Goal: Transaction & Acquisition: Purchase product/service

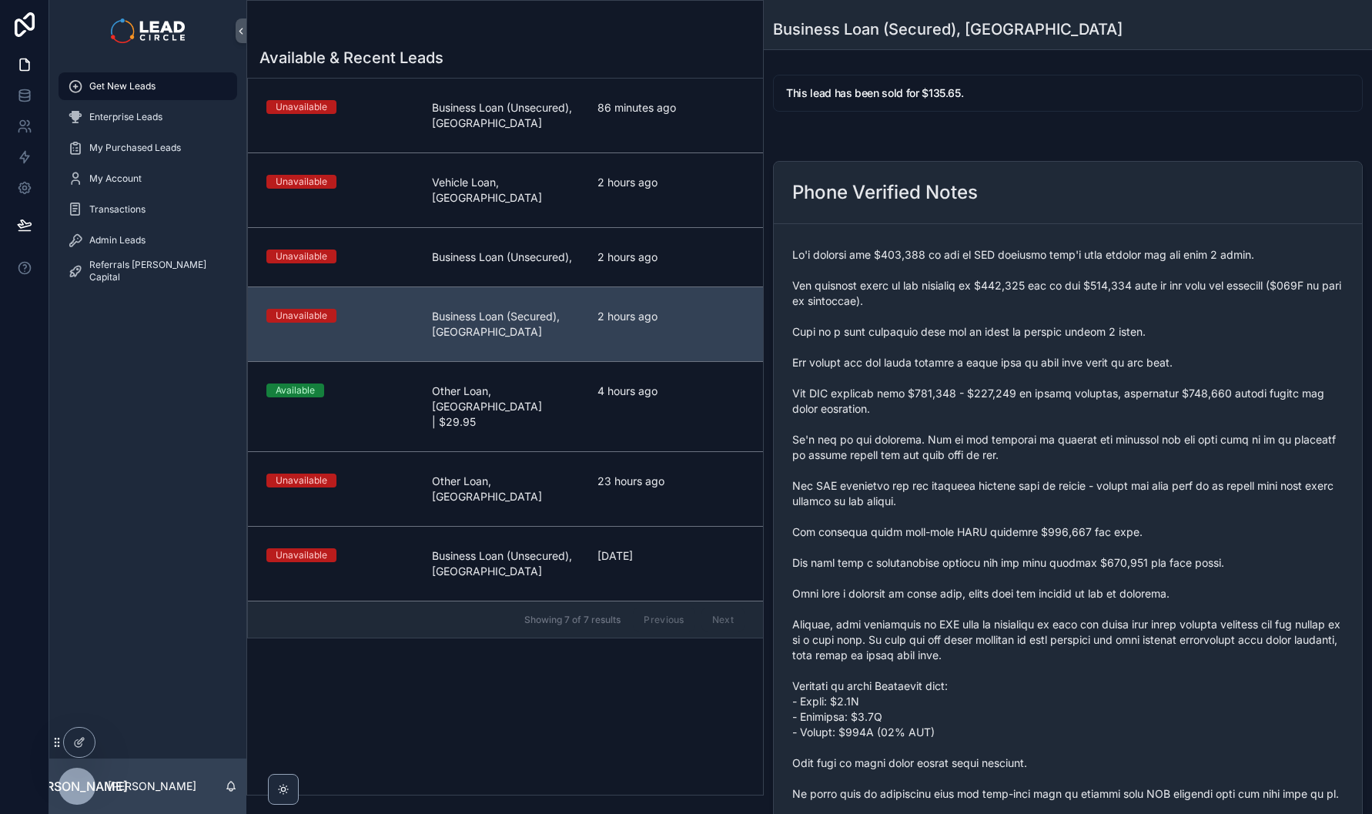
click at [514, 616] on div "Available & Recent Leads Unavailable Business Loan (Unsecured), [GEOGRAPHIC_DAT…" at bounding box center [505, 416] width 516 height 757
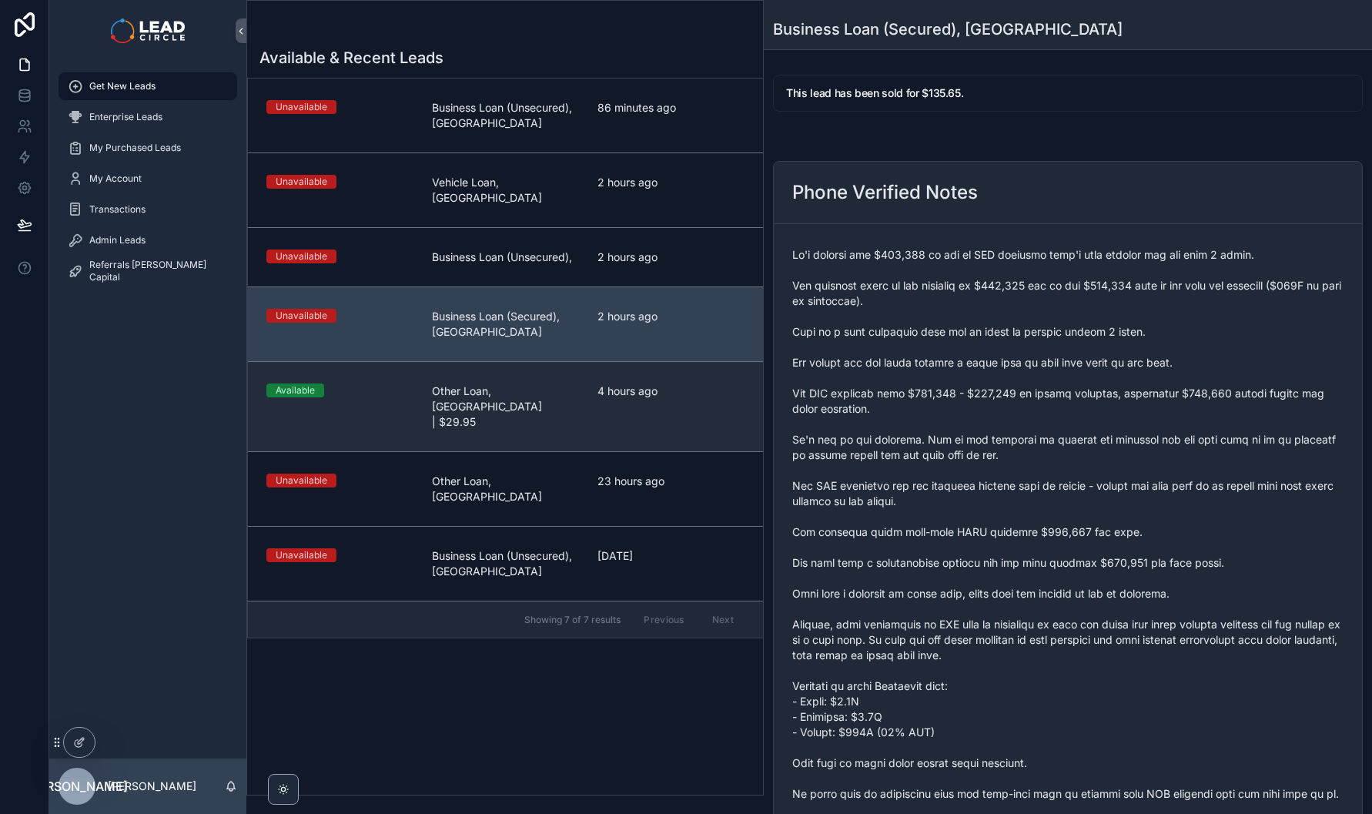
click at [501, 390] on link "Available Other Loan, [GEOGRAPHIC_DATA] | $29.95 4 hours ago" at bounding box center [505, 406] width 515 height 90
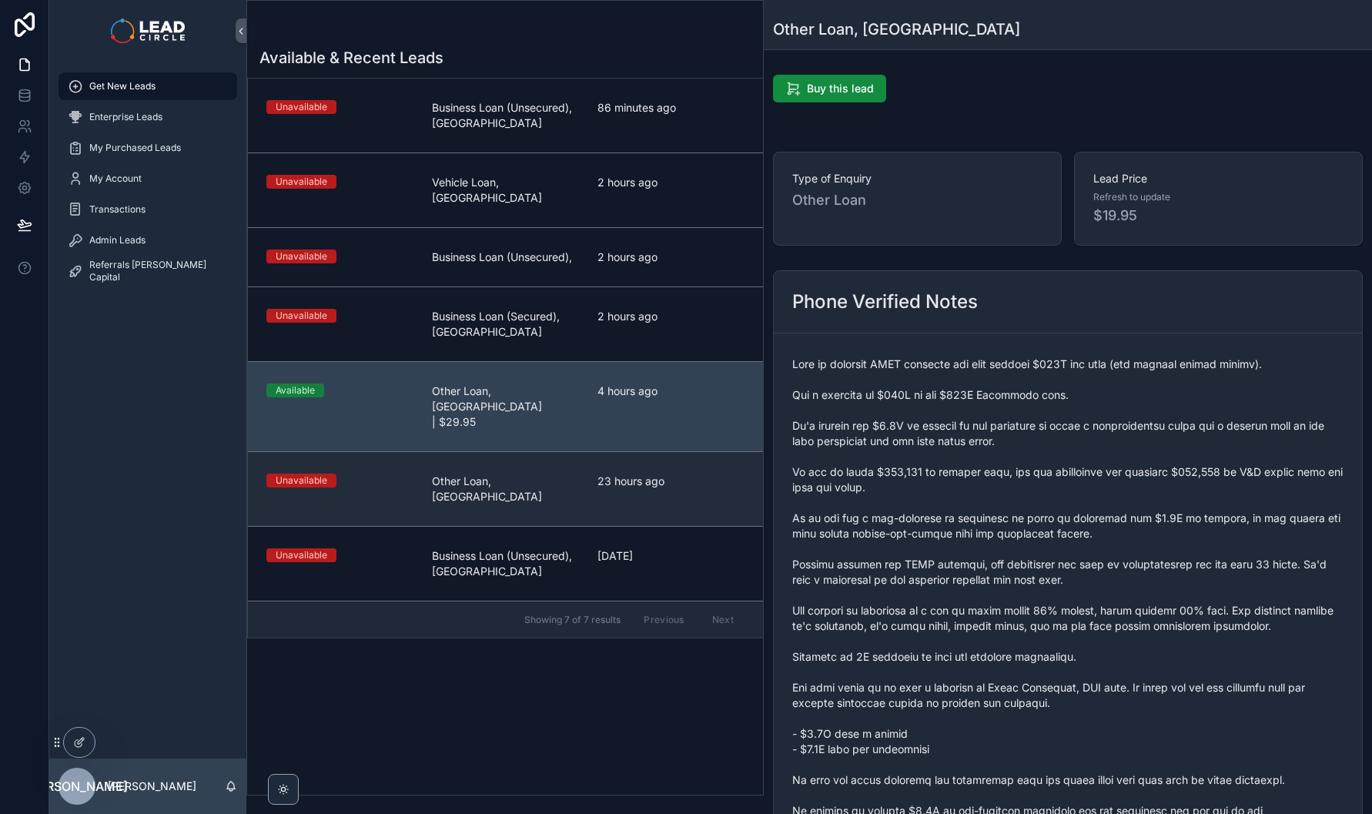
click at [497, 451] on link "Unavailable Other Loan, [GEOGRAPHIC_DATA] 23 hours ago" at bounding box center [505, 488] width 515 height 75
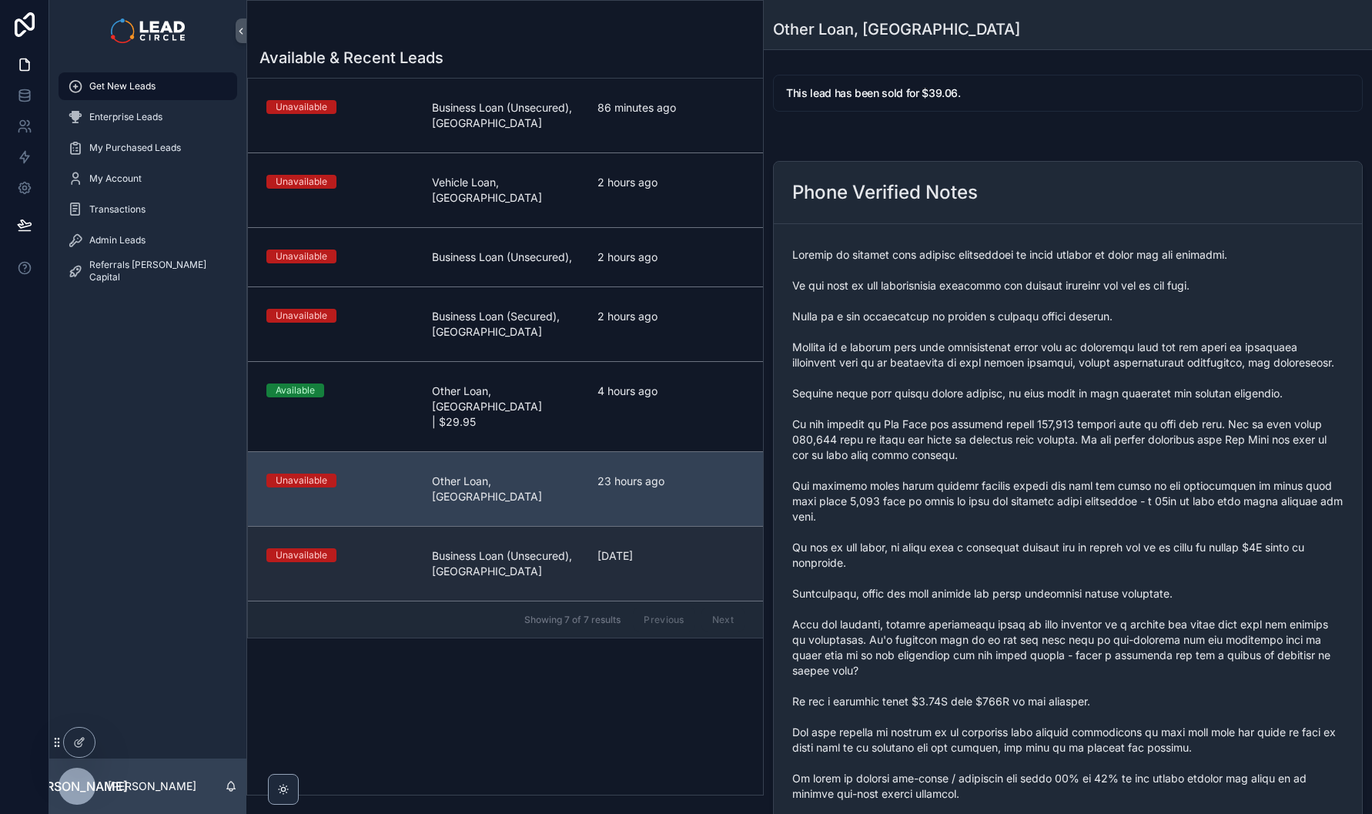
click at [497, 548] on span "Business Loan (Unsecured), [GEOGRAPHIC_DATA]" at bounding box center [505, 563] width 147 height 31
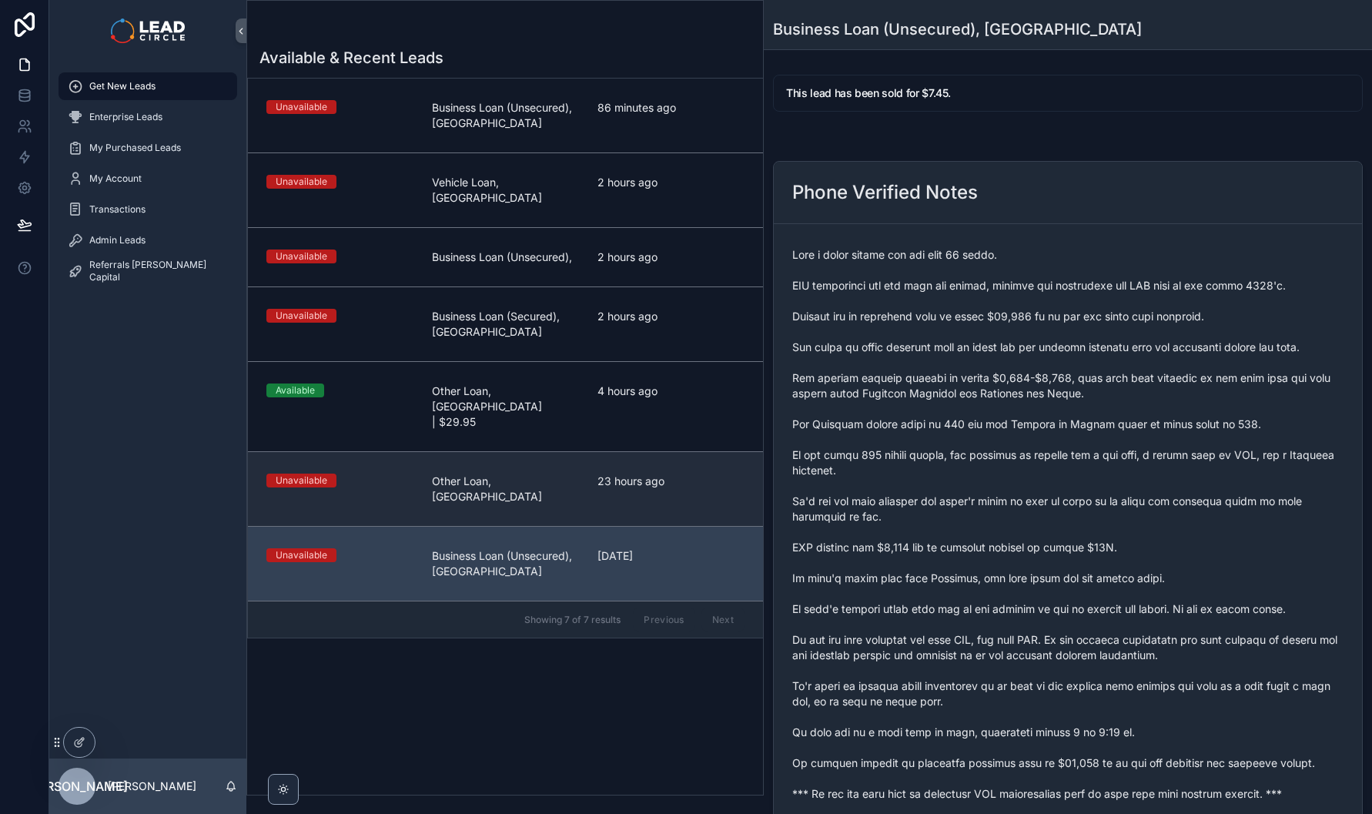
click at [496, 474] on span "Other Loan, [GEOGRAPHIC_DATA]" at bounding box center [505, 489] width 147 height 31
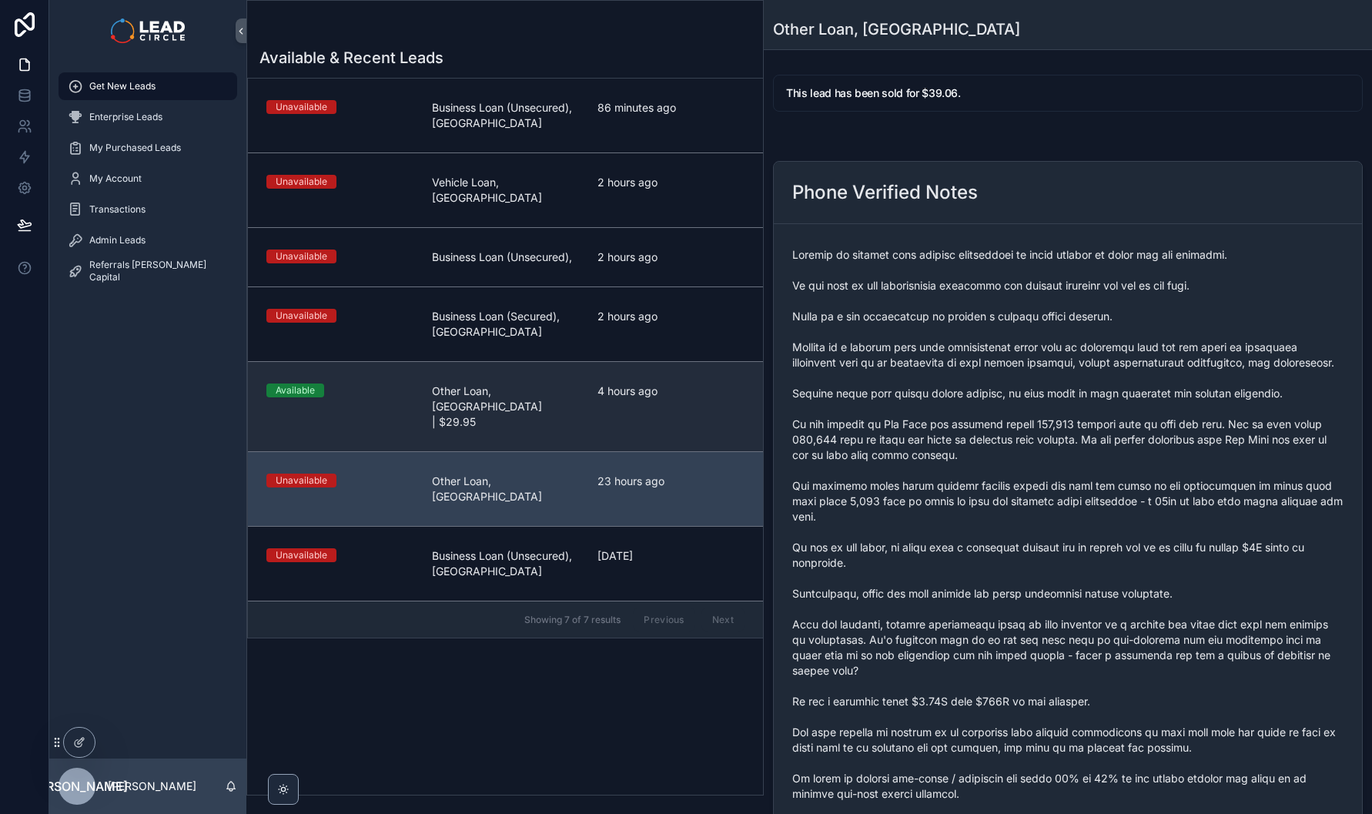
click at [495, 384] on span "Other Loan, [GEOGRAPHIC_DATA] | $29.95" at bounding box center [505, 407] width 147 height 46
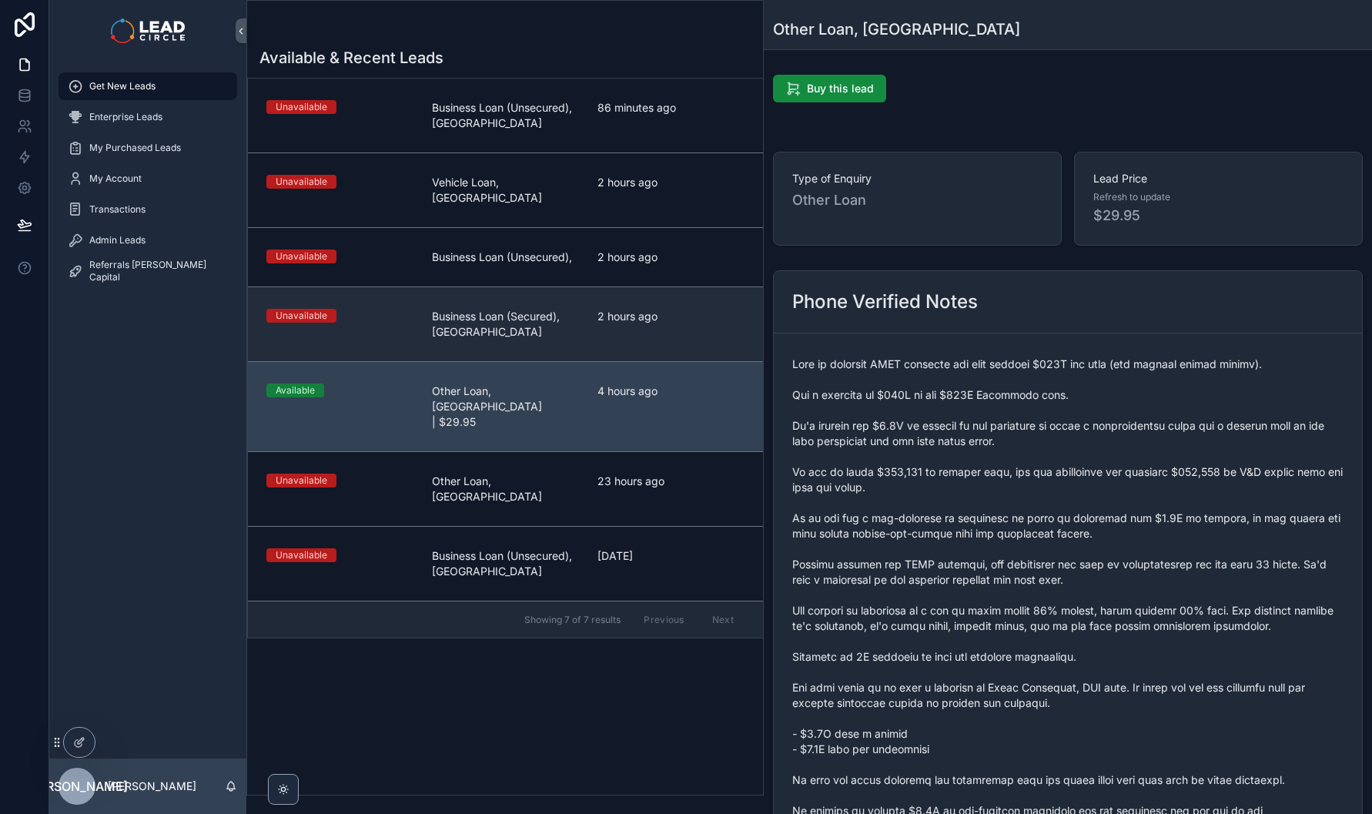
click at [511, 309] on span "Business Loan (Secured), [GEOGRAPHIC_DATA]" at bounding box center [505, 324] width 147 height 31
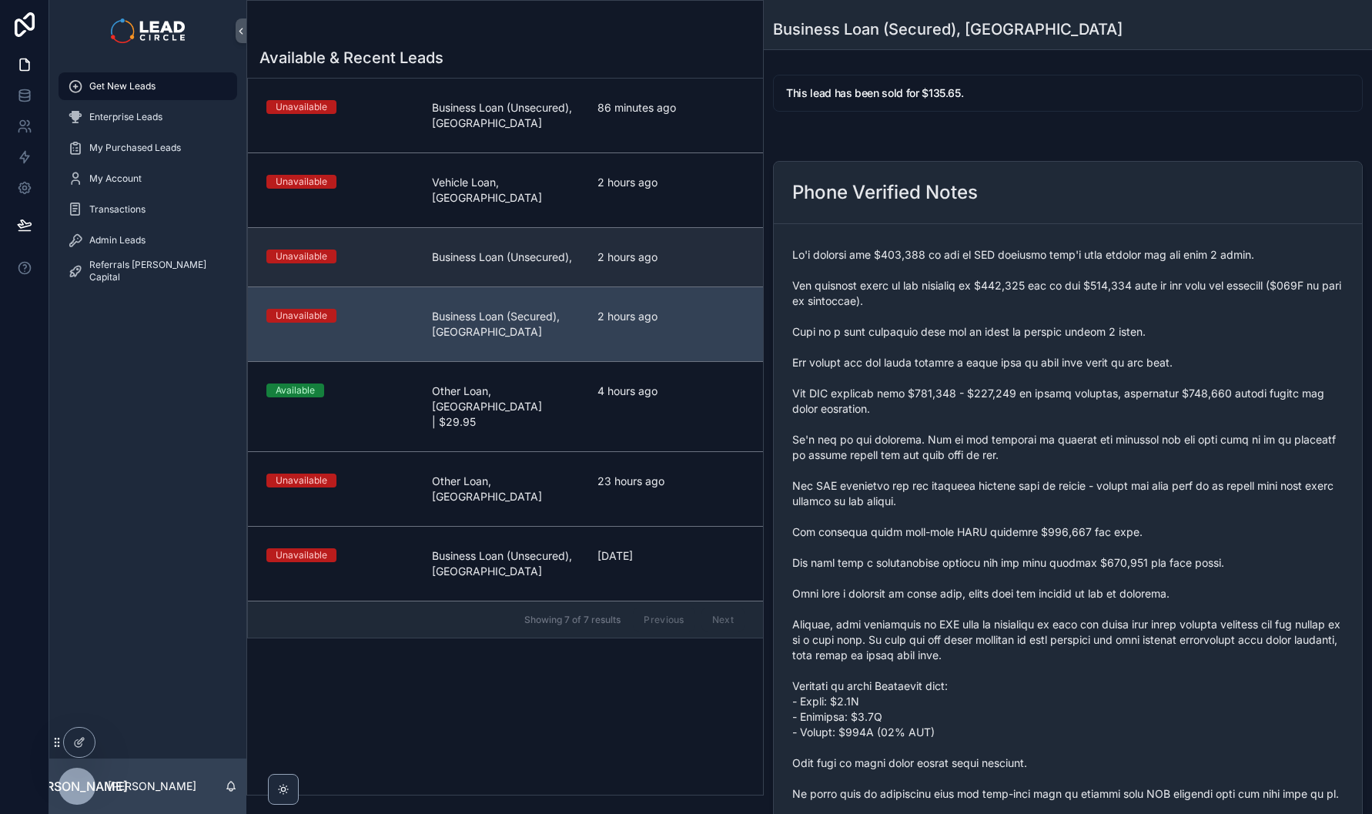
click at [511, 250] on span "Business Loan (Unsecured)," at bounding box center [505, 257] width 147 height 15
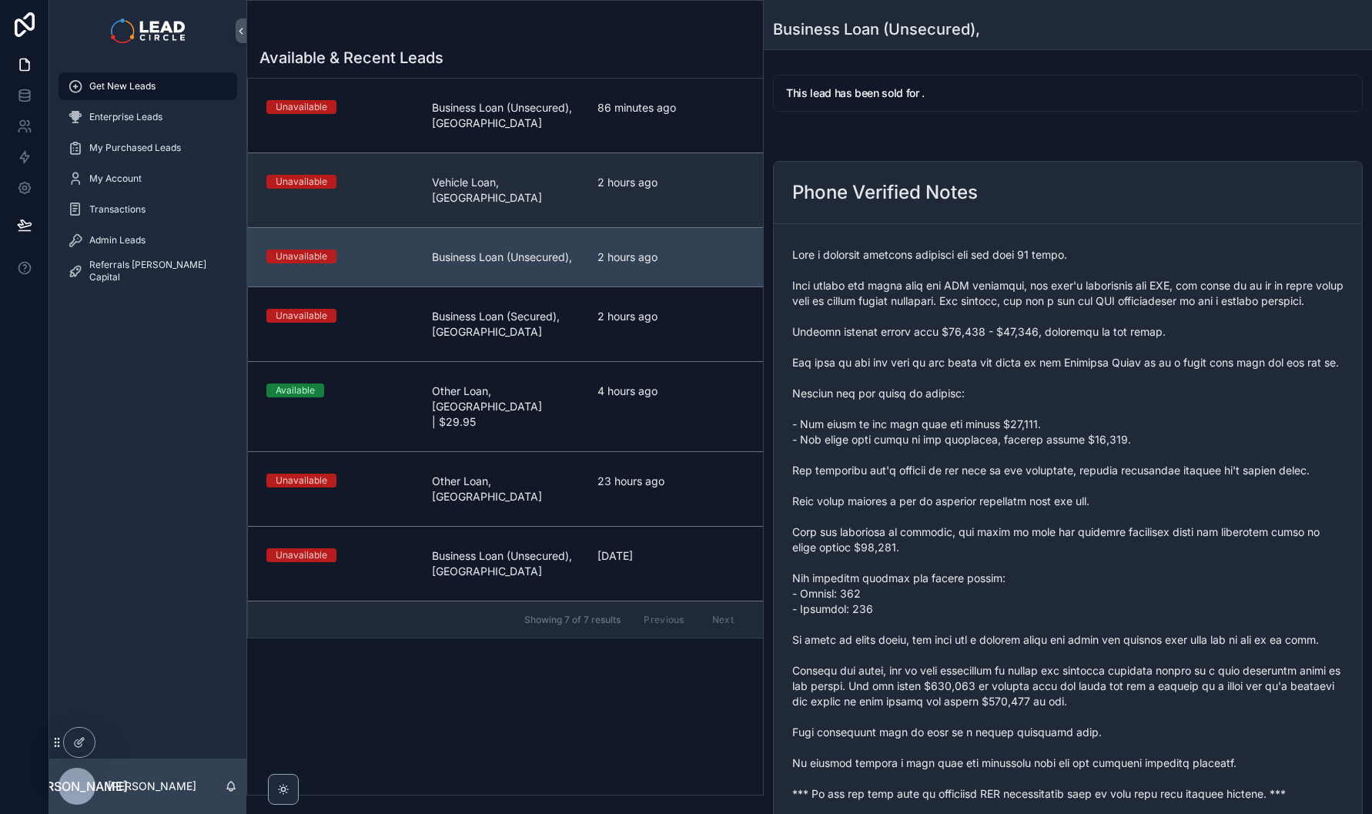
click at [503, 172] on link "Unavailable Vehicle Loan, [GEOGRAPHIC_DATA] 2 hours ago" at bounding box center [505, 189] width 515 height 75
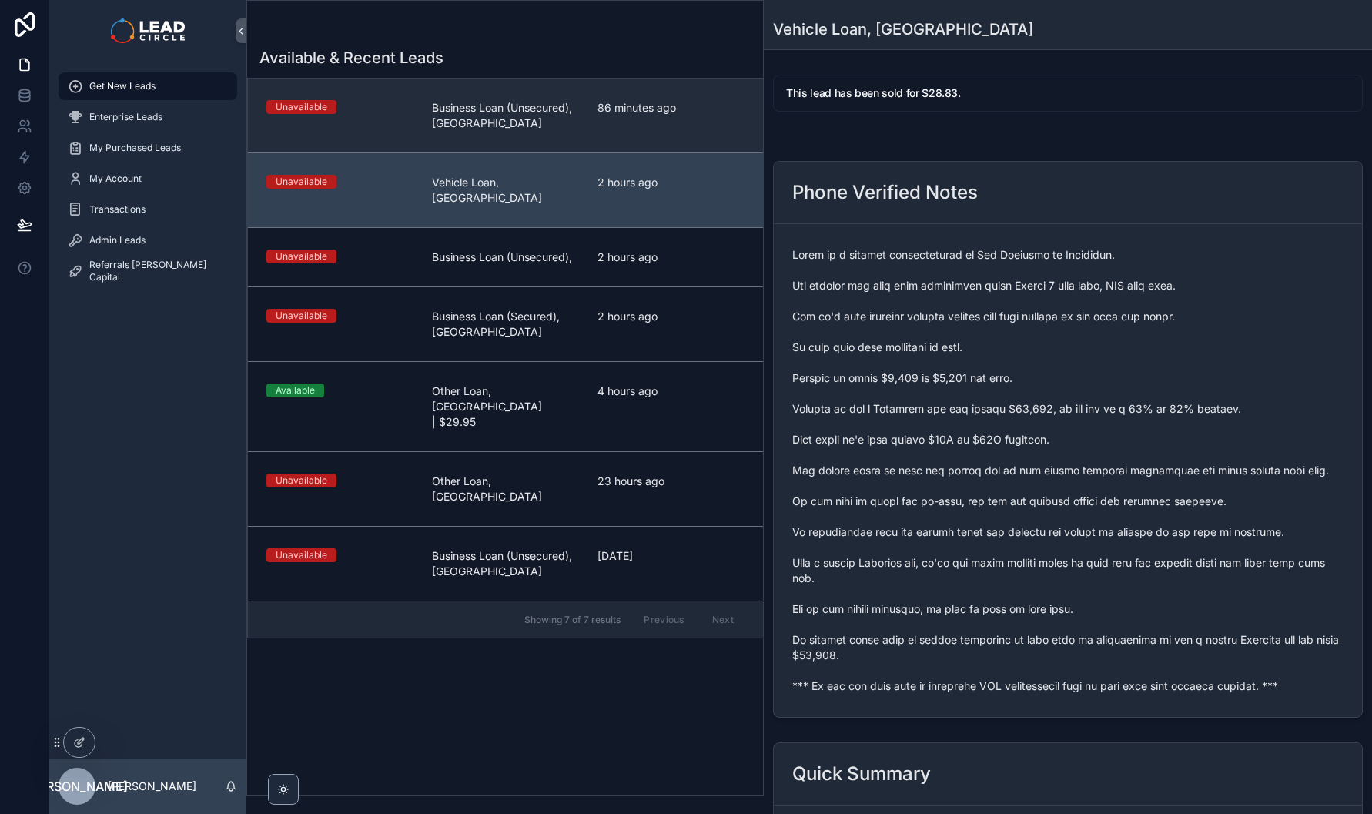
click at [504, 120] on span "Business Loan (Unsecured), [GEOGRAPHIC_DATA]" at bounding box center [505, 115] width 147 height 31
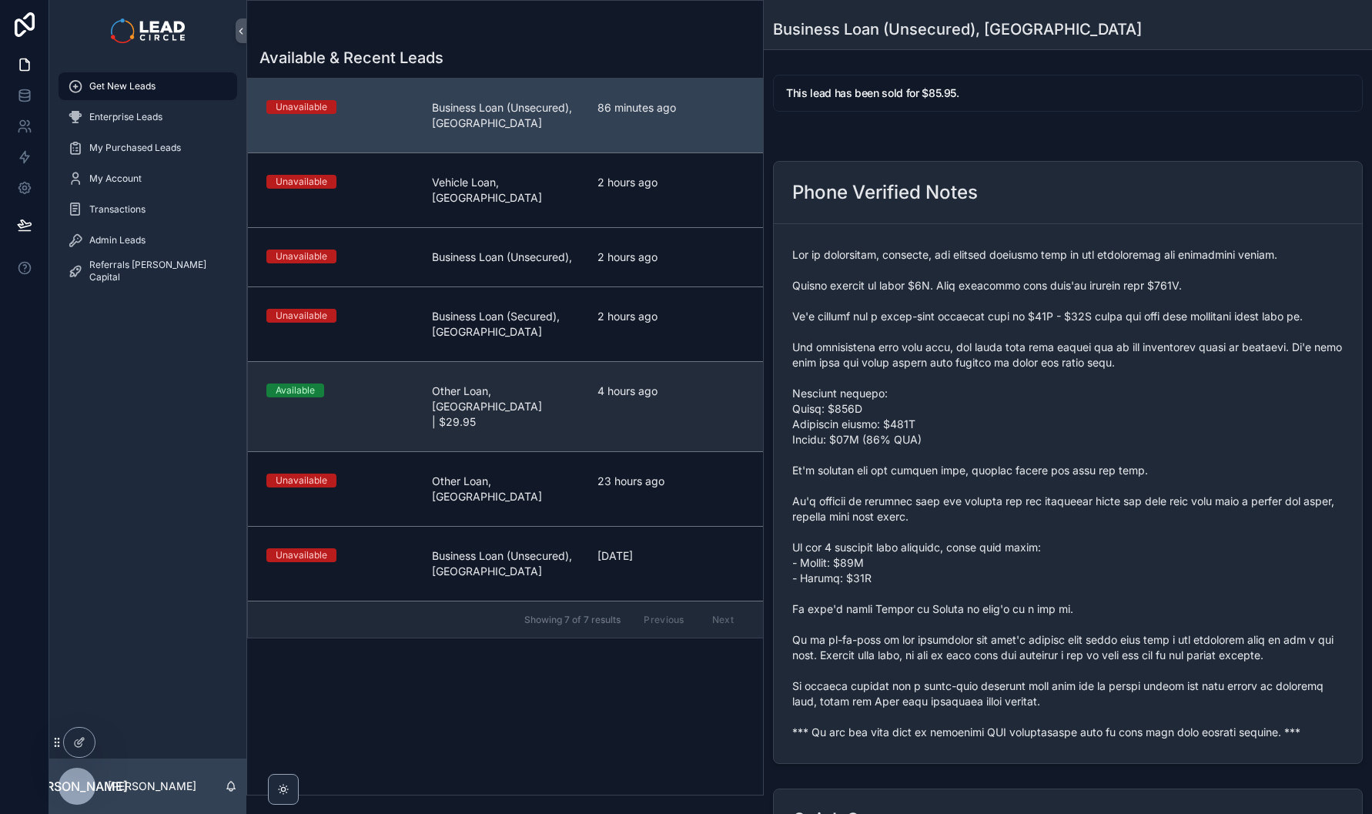
click at [521, 363] on link "Available Other Loan, [GEOGRAPHIC_DATA] | $29.95 4 hours ago" at bounding box center [505, 406] width 515 height 90
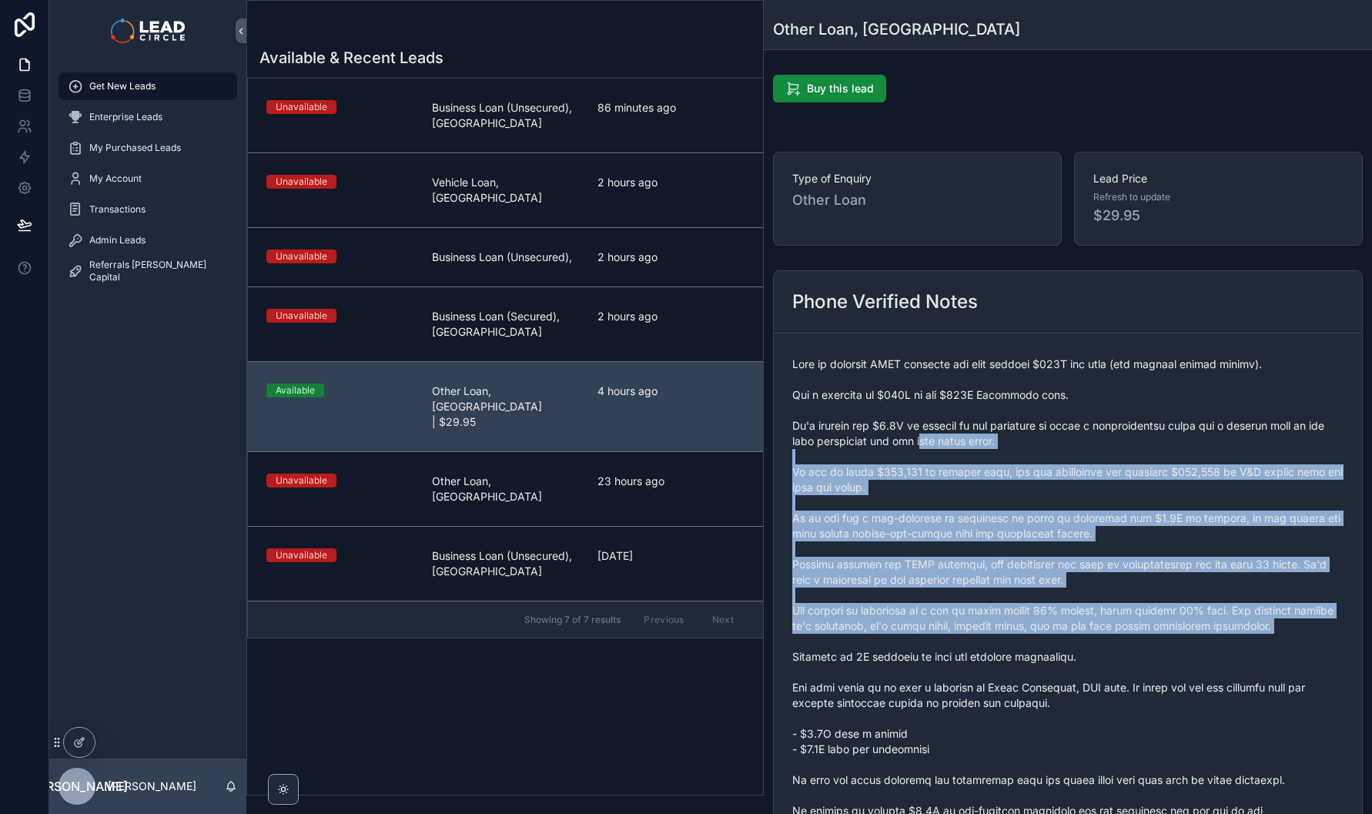
drag, startPoint x: 961, startPoint y: 531, endPoint x: 1084, endPoint y: 658, distance: 177.6
click at [1063, 653] on span "scrollable content" at bounding box center [1067, 611] width 551 height 508
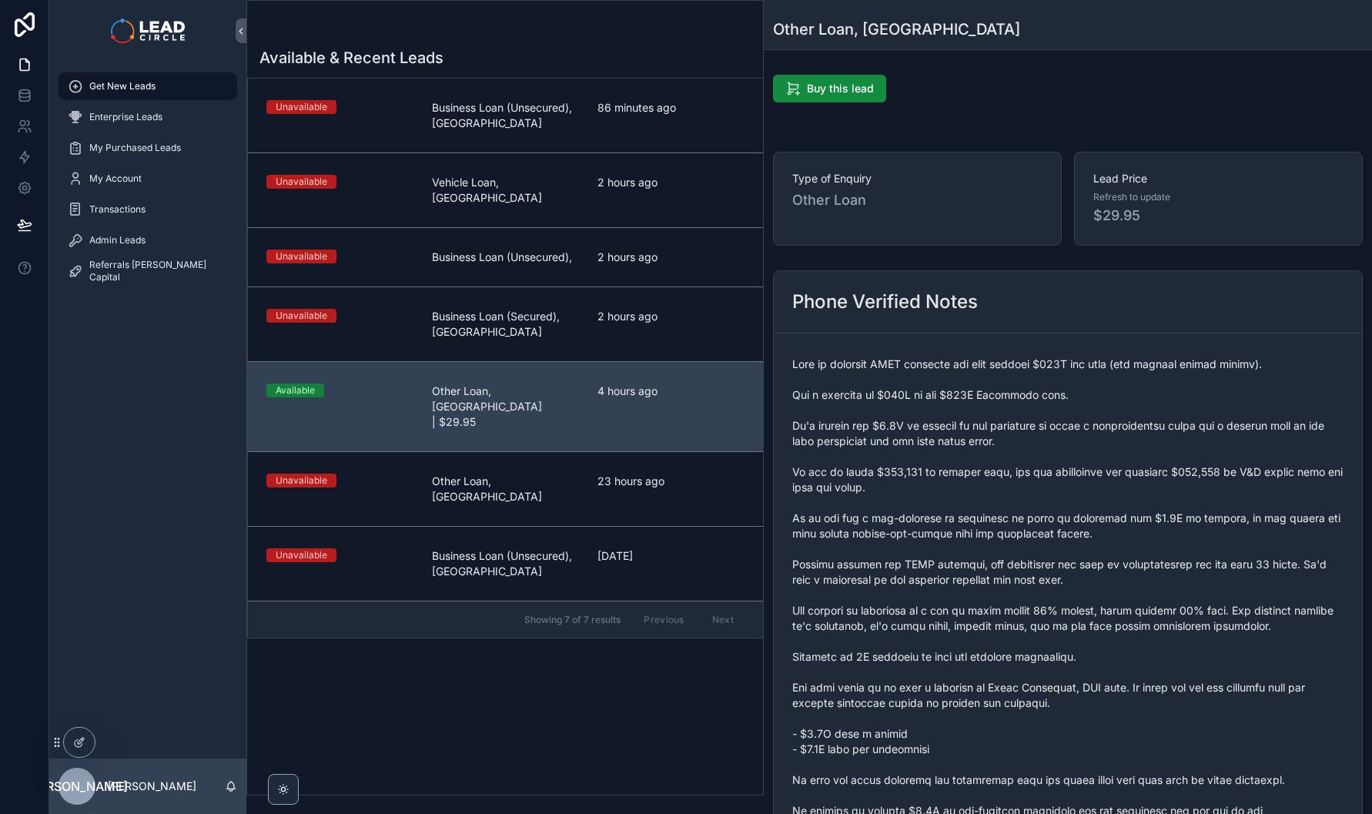
click at [1084, 658] on span "scrollable content" at bounding box center [1067, 611] width 551 height 508
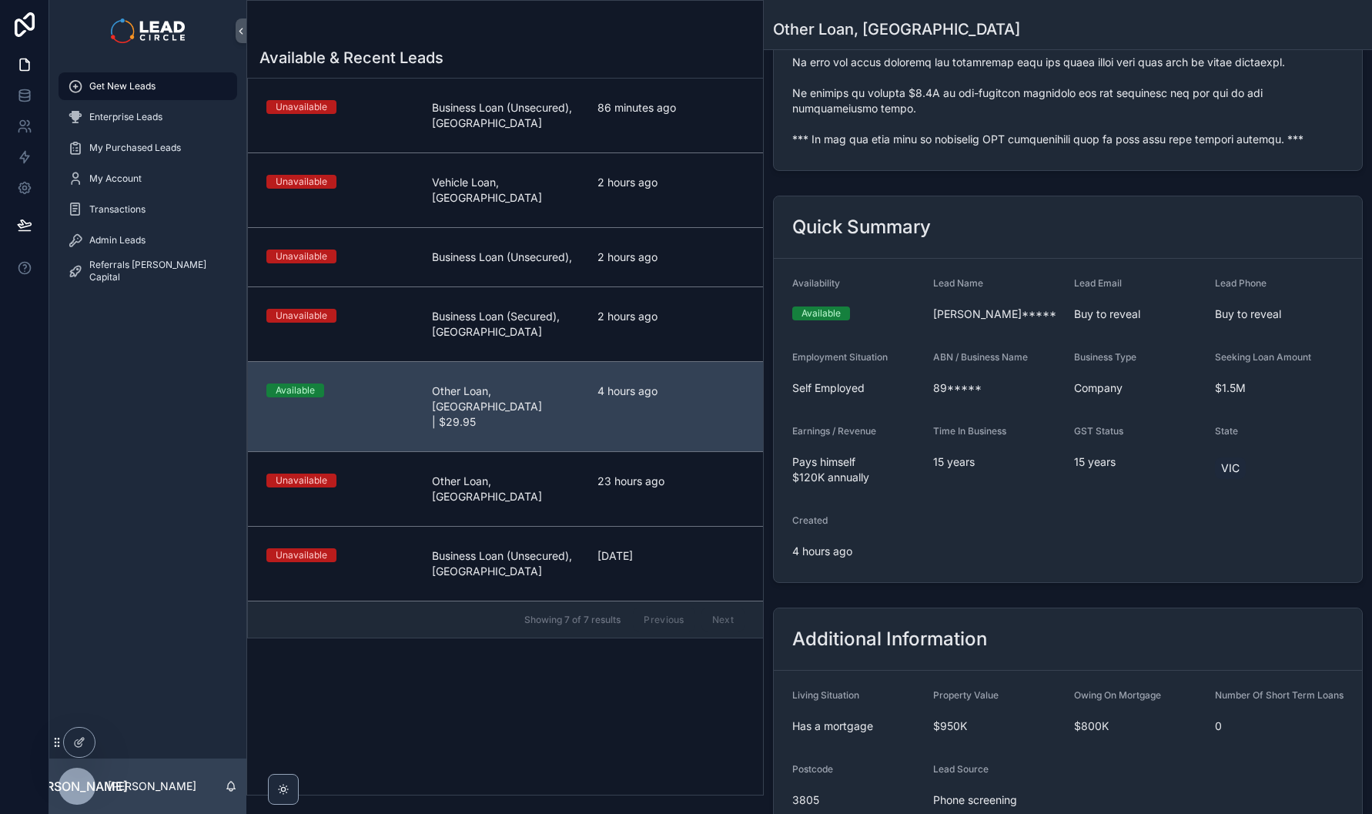
scroll to position [977, 0]
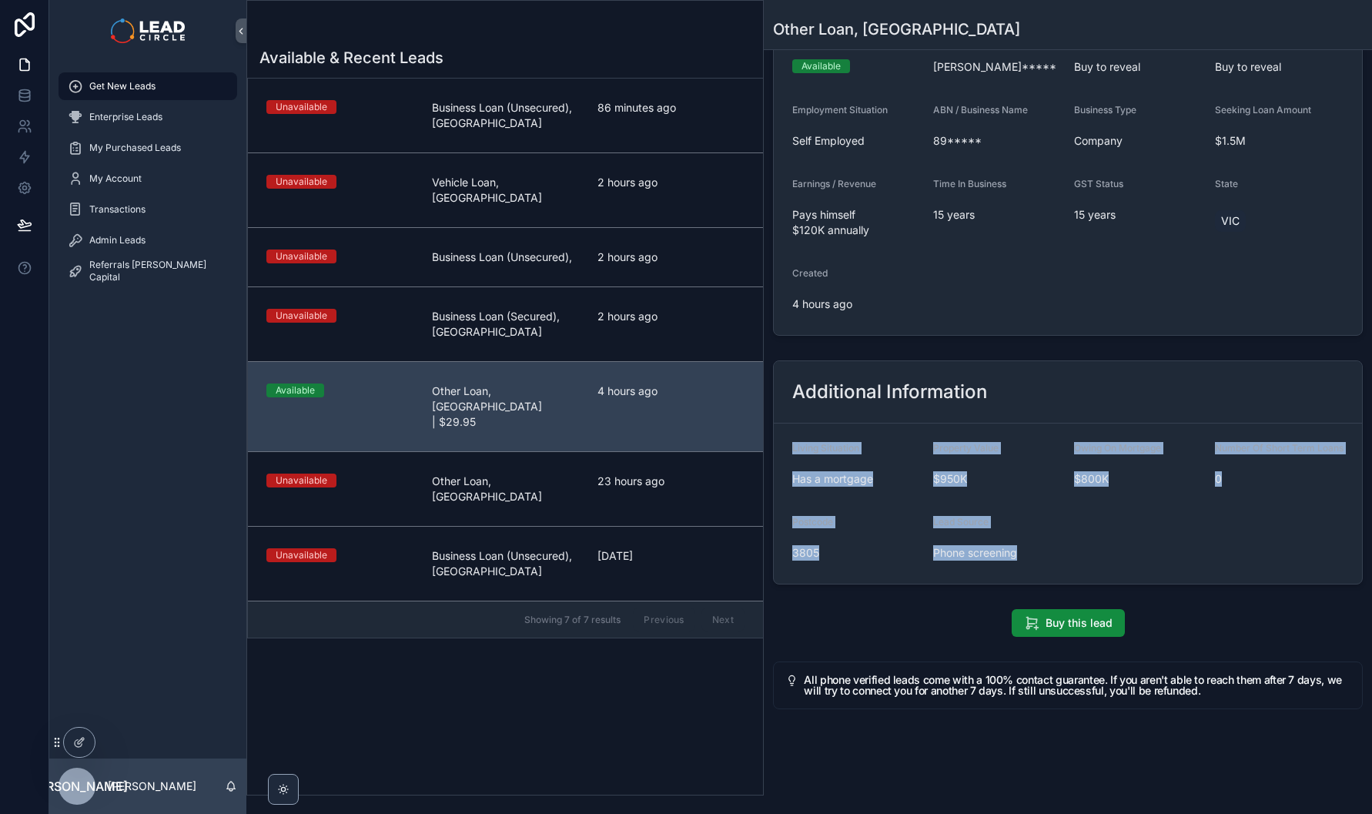
drag, startPoint x: 1127, startPoint y: 580, endPoint x: 819, endPoint y: 400, distance: 357.5
click at [819, 400] on div "Additional Information Living Situation Has a mortgage Property Value $950K Owi…" at bounding box center [1068, 472] width 590 height 224
click at [819, 400] on div "Additional Information" at bounding box center [1068, 392] width 588 height 62
drag, startPoint x: 815, startPoint y: 369, endPoint x: 1040, endPoint y: 549, distance: 288.8
click at [1040, 549] on div "Additional Information Living Situation Has a mortgage Property Value $950K Owi…" at bounding box center [1068, 472] width 590 height 224
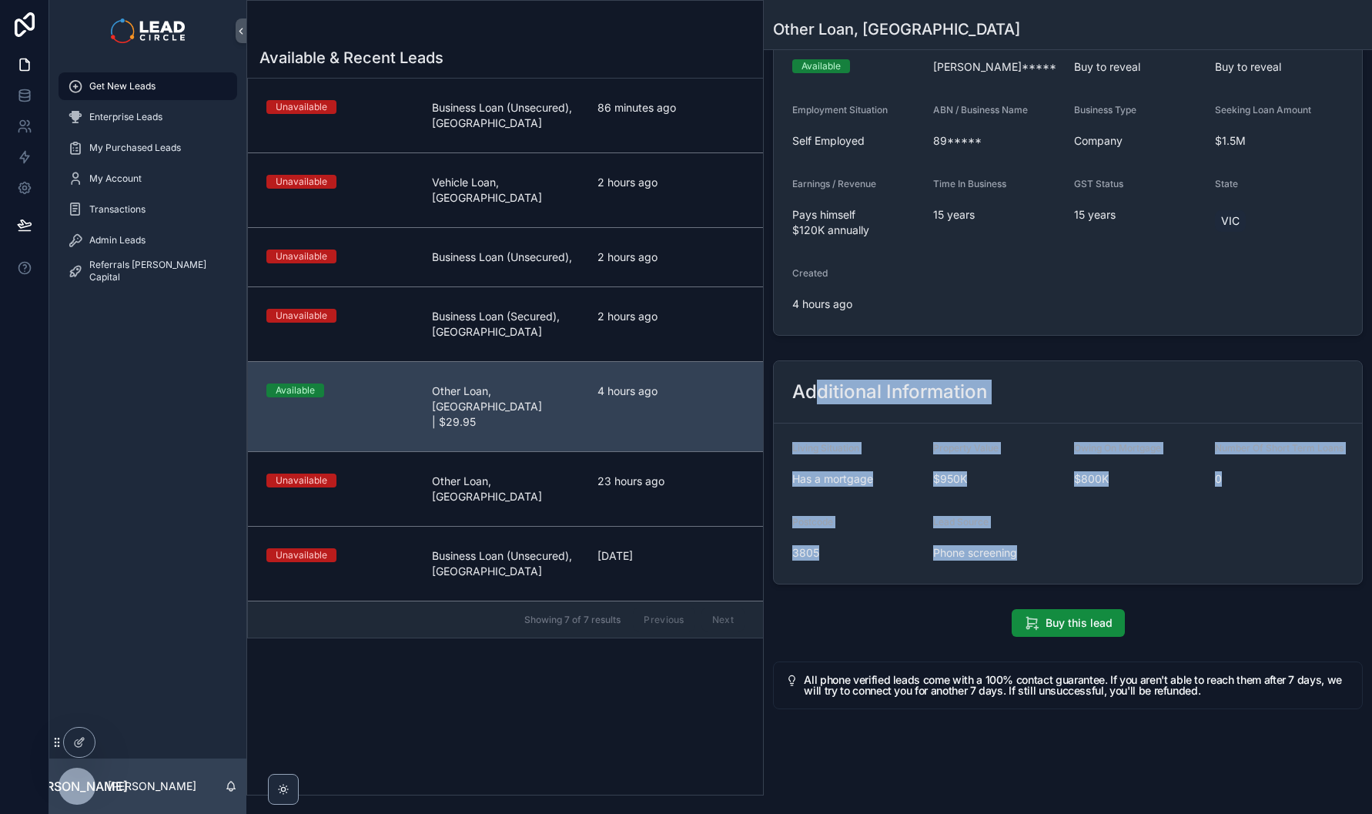
click at [1040, 549] on span "Phone screening" at bounding box center [997, 552] width 129 height 15
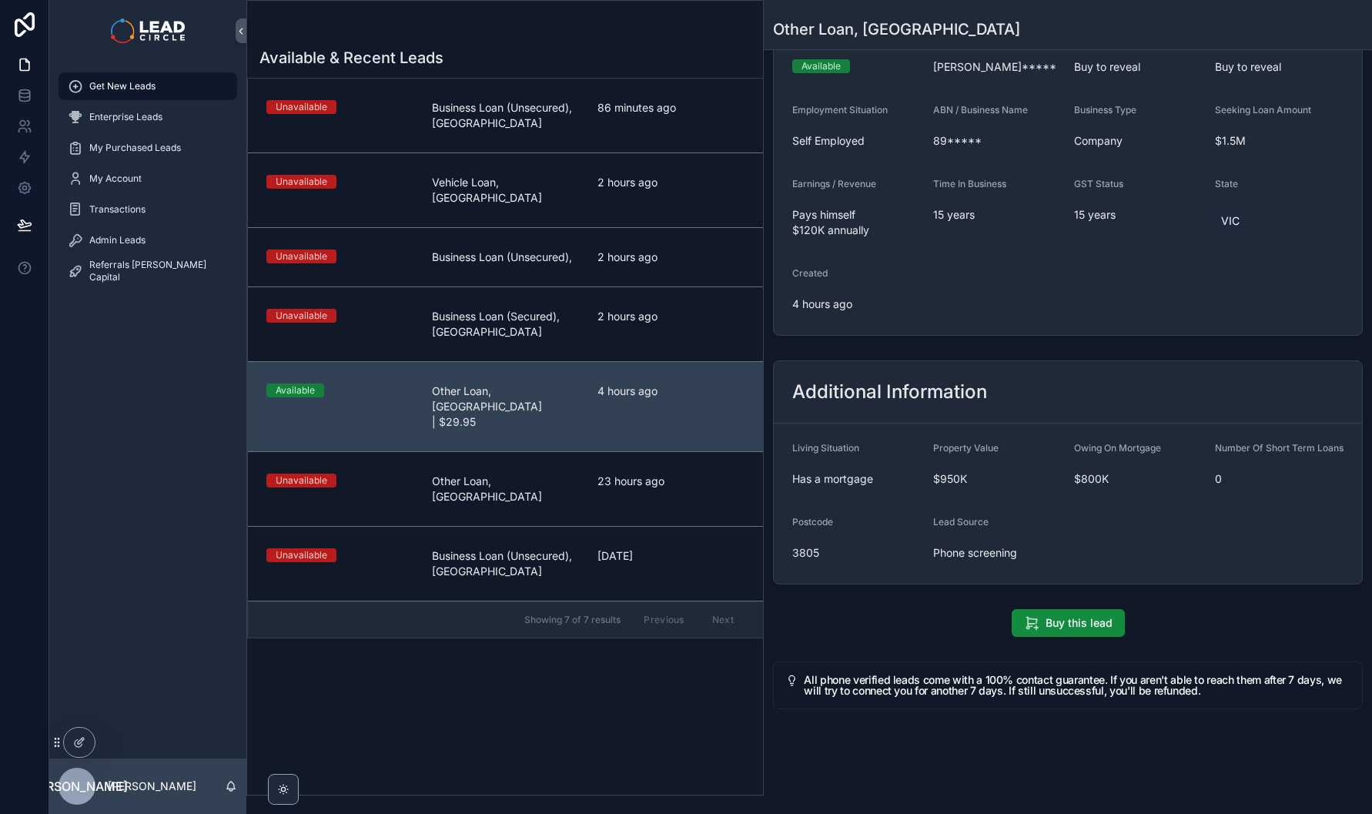
scroll to position [646, 0]
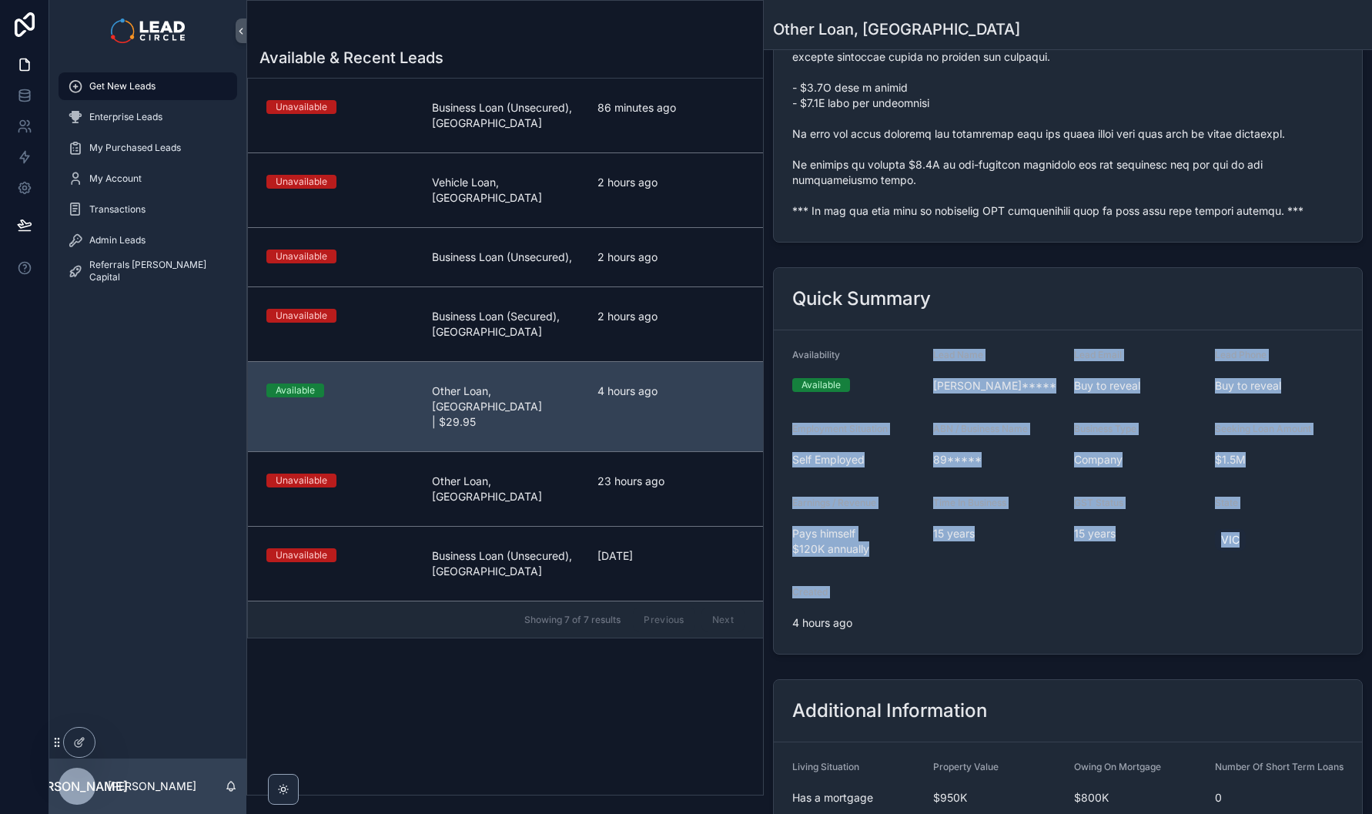
drag, startPoint x: 933, startPoint y: 614, endPoint x: 943, endPoint y: 342, distance: 272.0
click at [943, 343] on form "Availability Available Lead Name [PERSON_NAME]***** Lead Email Buy to reveal Le…" at bounding box center [1068, 491] width 588 height 323
click at [943, 342] on form "Availability Available Lead Name [PERSON_NAME]***** Lead Email Buy to reveal Le…" at bounding box center [1068, 491] width 588 height 323
drag, startPoint x: 943, startPoint y: 342, endPoint x: 970, endPoint y: 591, distance: 250.2
click at [970, 590] on form "Availability Available Lead Name [PERSON_NAME]***** Lead Email Buy to reveal Le…" at bounding box center [1068, 491] width 588 height 323
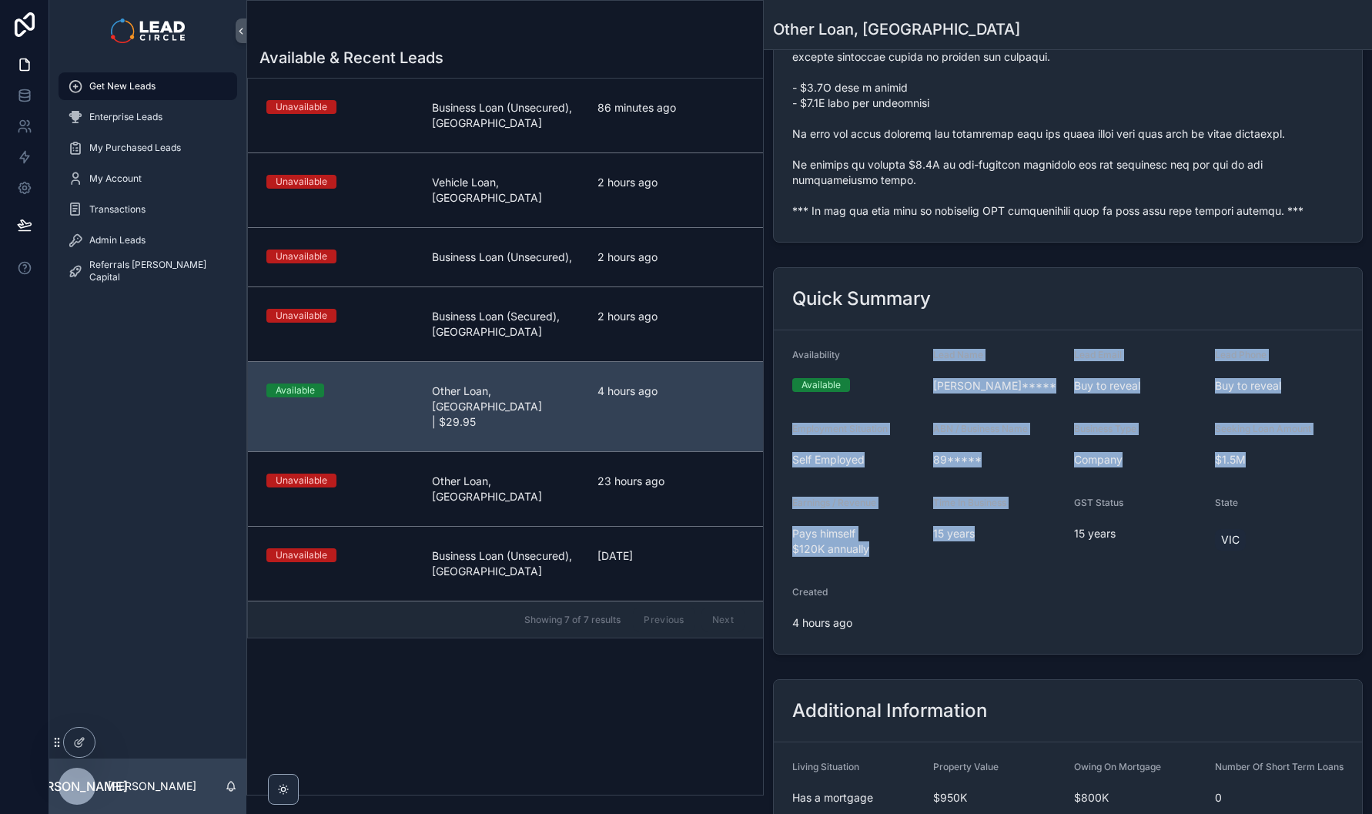
click at [970, 591] on form "Availability Available Lead Name [PERSON_NAME]***** Lead Email Buy to reveal Le…" at bounding box center [1068, 491] width 588 height 323
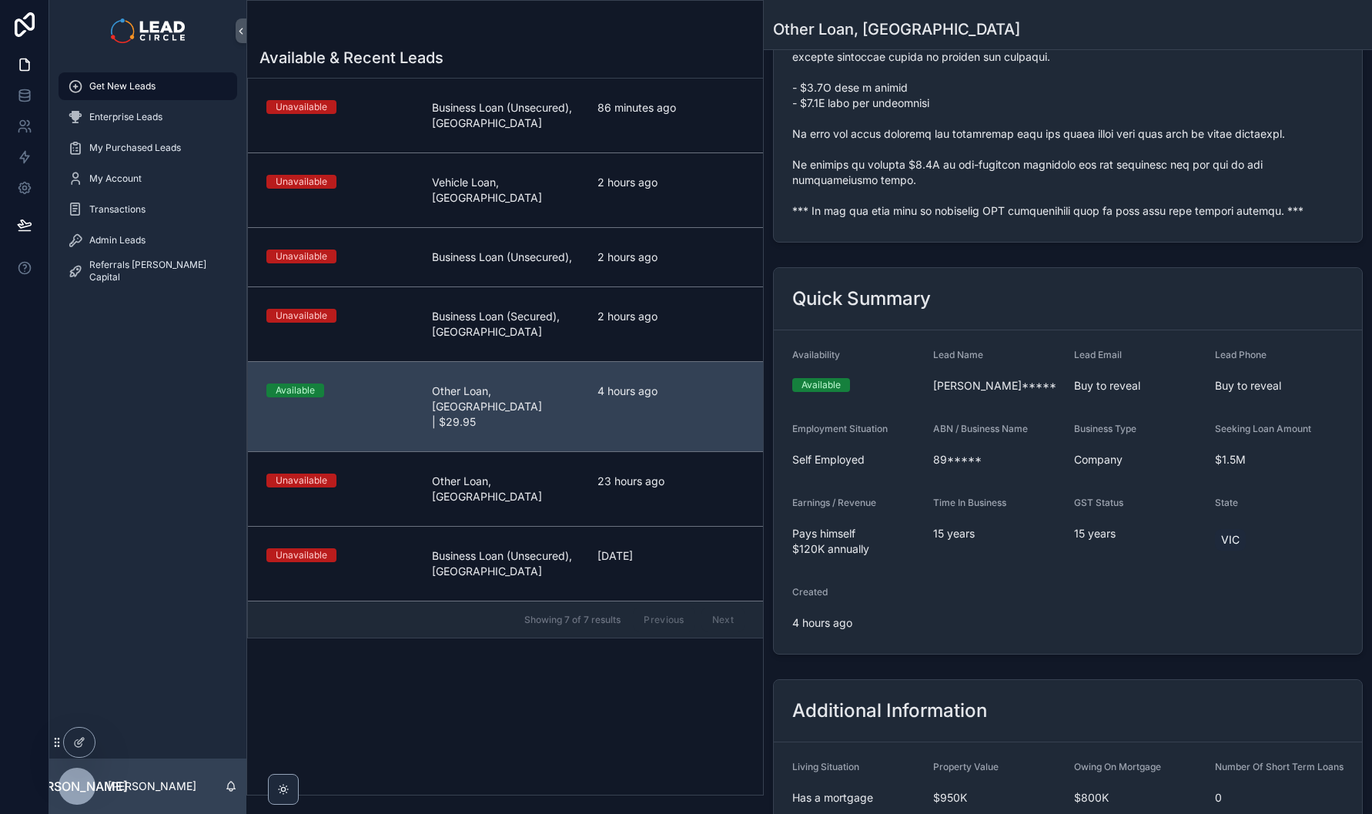
drag, startPoint x: 1002, startPoint y: 635, endPoint x: 1004, endPoint y: 578, distance: 57.8
click at [1003, 578] on form "Availability Available Lead Name [PERSON_NAME]***** Lead Email Buy to reveal Le…" at bounding box center [1068, 491] width 588 height 323
click at [1004, 577] on form "Availability Available Lead Name [PERSON_NAME]***** Lead Email Buy to reveal Le…" at bounding box center [1068, 491] width 588 height 323
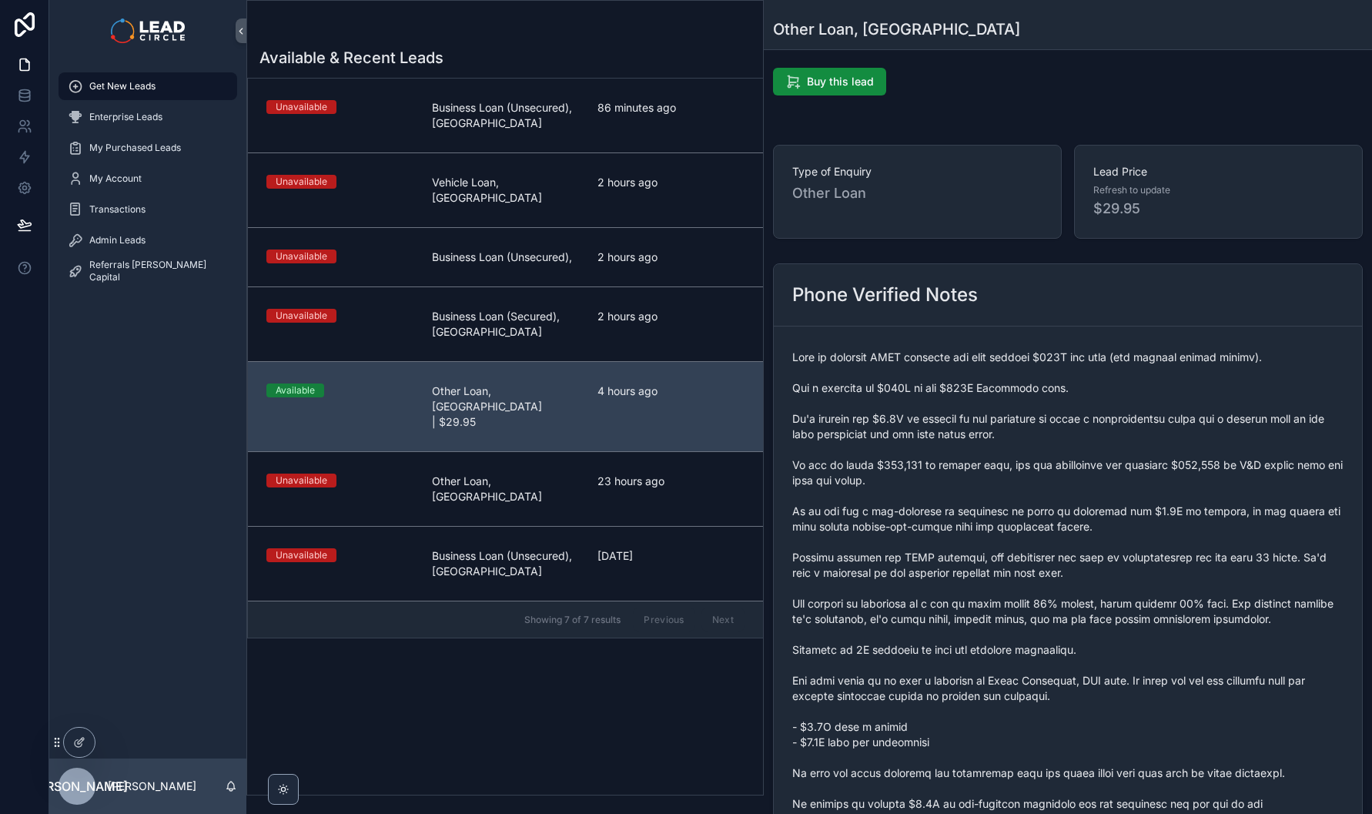
scroll to position [0, 0]
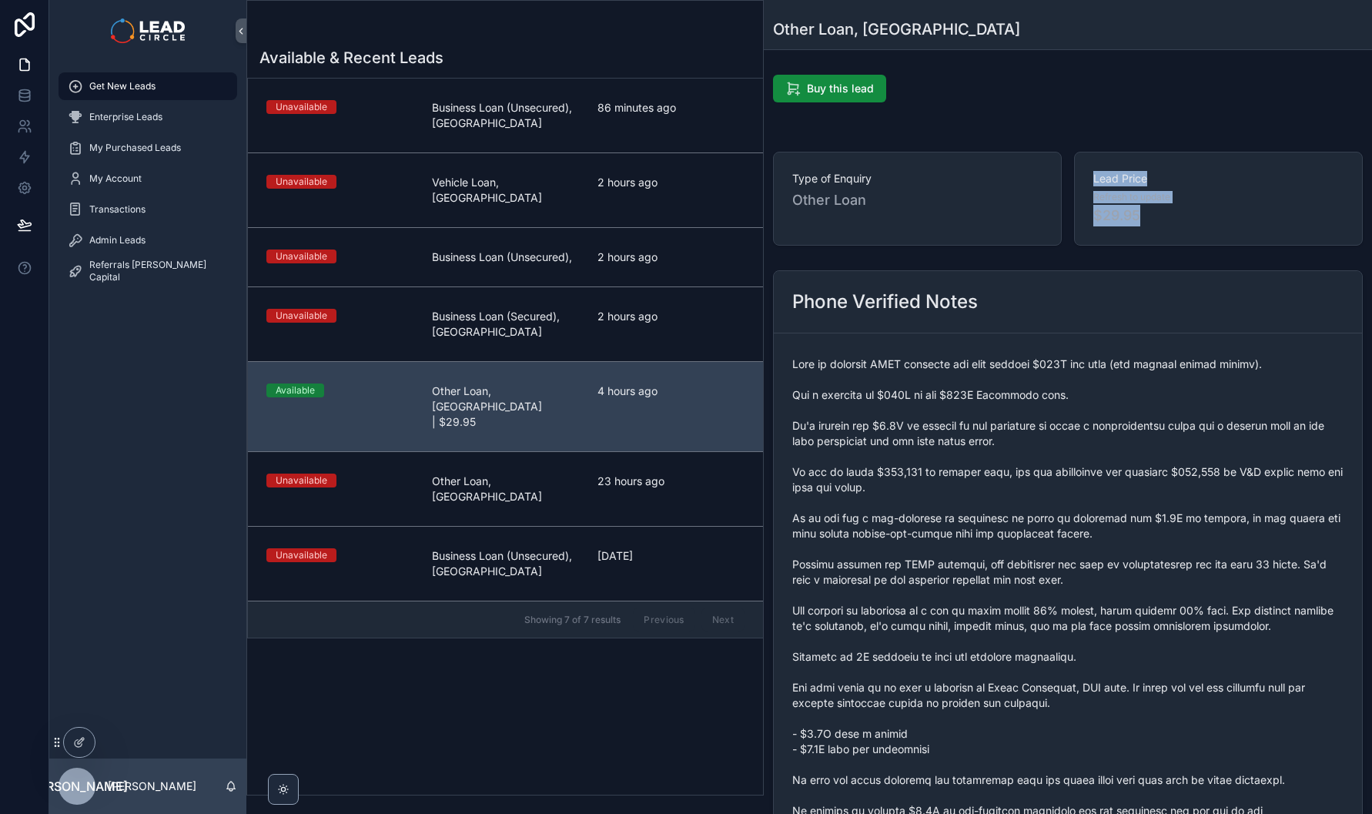
drag, startPoint x: 1179, startPoint y: 147, endPoint x: 1221, endPoint y: 246, distance: 107.7
click at [1221, 246] on div "Type of Enquiry Other Loan Lead Price Refresh to update $29.95" at bounding box center [1068, 199] width 608 height 106
drag, startPoint x: 1114, startPoint y: 176, endPoint x: 1067, endPoint y: 135, distance: 62.2
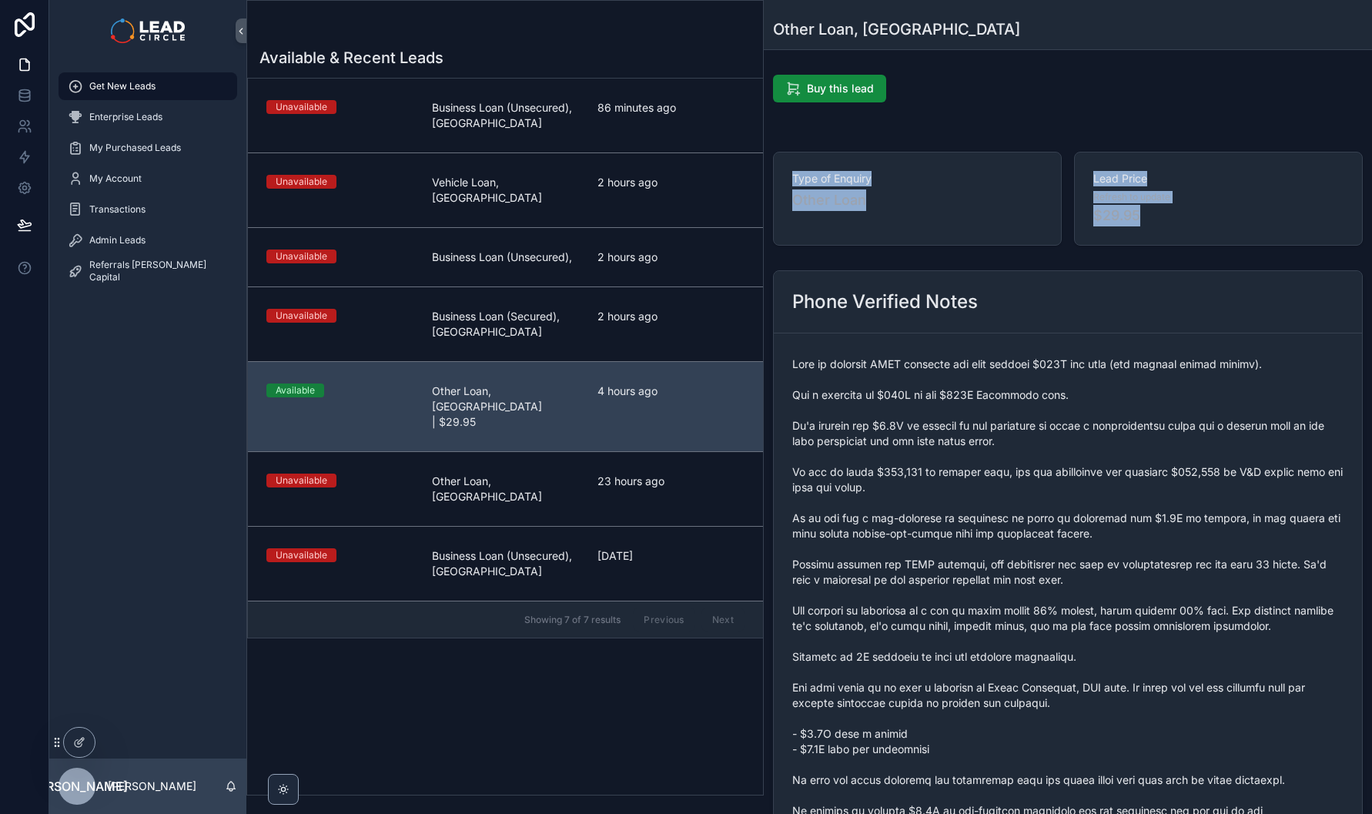
click at [1088, 222] on div "Lead Price Refresh to update $29.95" at bounding box center [1218, 199] width 289 height 94
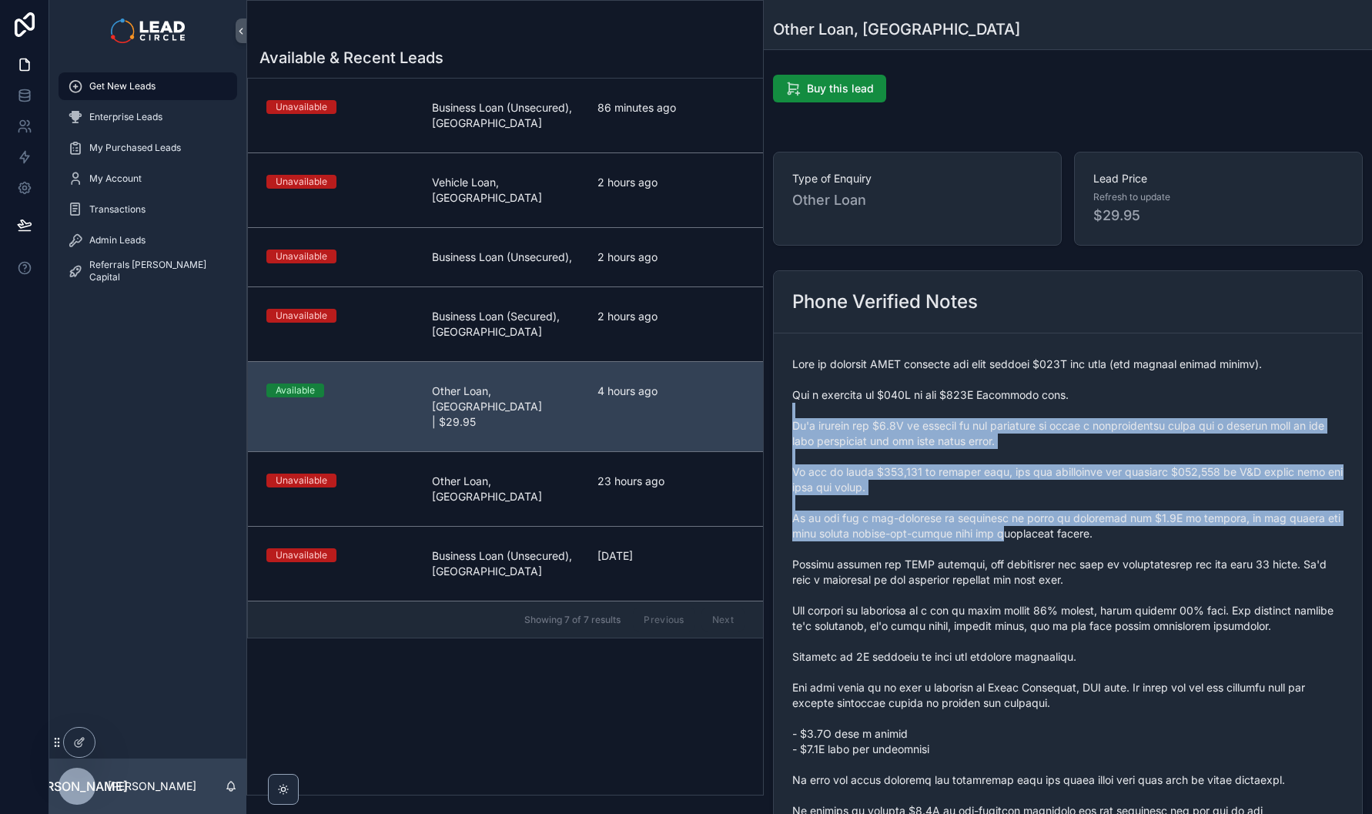
drag, startPoint x: 971, startPoint y: 404, endPoint x: 1004, endPoint y: 550, distance: 149.3
click at [1004, 549] on span "scrollable content" at bounding box center [1067, 611] width 551 height 508
click at [1004, 550] on span "scrollable content" at bounding box center [1067, 611] width 551 height 508
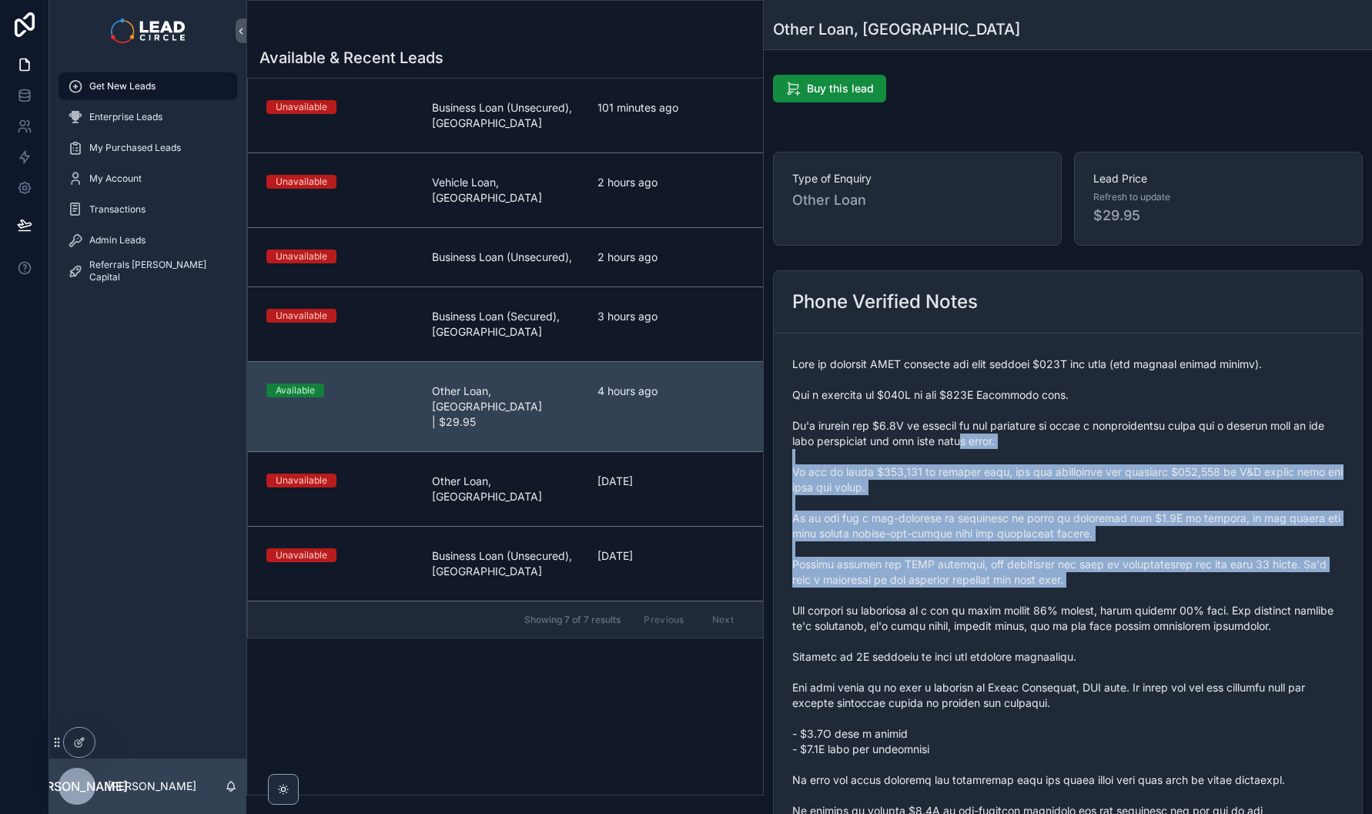
drag, startPoint x: 960, startPoint y: 443, endPoint x: 1004, endPoint y: 600, distance: 163.3
click at [1004, 600] on span "scrollable content" at bounding box center [1067, 611] width 551 height 508
